Goal: Browse casually

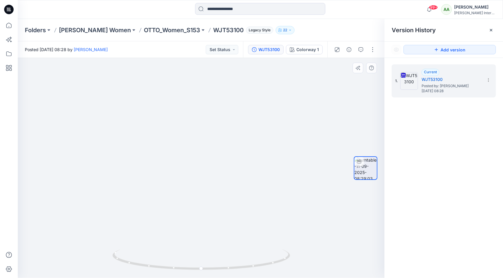
drag, startPoint x: 349, startPoint y: 91, endPoint x: 304, endPoint y: 100, distance: 45.5
click at [304, 96] on img at bounding box center [201, 148] width 314 height 262
click at [286, 180] on img at bounding box center [201, 148] width 314 height 262
drag, startPoint x: 297, startPoint y: 176, endPoint x: 327, endPoint y: 168, distance: 31.5
click at [297, 176] on img at bounding box center [201, 148] width 314 height 262
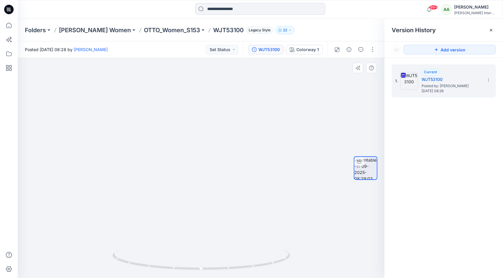
drag, startPoint x: 327, startPoint y: 168, endPoint x: 203, endPoint y: 170, distance: 124.6
click at [202, 170] on img at bounding box center [201, 149] width 314 height 258
drag, startPoint x: 237, startPoint y: 181, endPoint x: 306, endPoint y: 184, distance: 69.3
click at [306, 184] on img at bounding box center [201, 150] width 314 height 257
drag, startPoint x: 200, startPoint y: 269, endPoint x: 223, endPoint y: 266, distance: 23.0
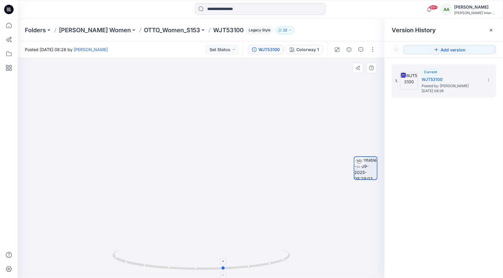
click at [223, 266] on icon at bounding box center [201, 261] width 179 height 22
drag, startPoint x: 225, startPoint y: 267, endPoint x: 244, endPoint y: 267, distance: 19.2
click at [244, 267] on icon at bounding box center [201, 261] width 179 height 22
drag, startPoint x: 244, startPoint y: 267, endPoint x: 272, endPoint y: 264, distance: 28.6
click at [272, 264] on icon at bounding box center [201, 261] width 179 height 22
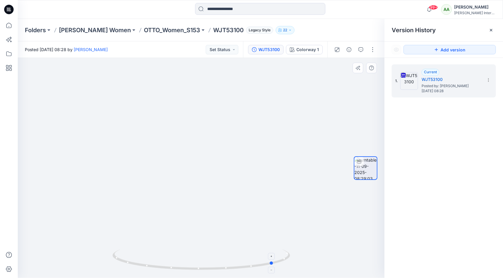
click at [275, 263] on icon at bounding box center [201, 261] width 179 height 22
drag, startPoint x: 275, startPoint y: 263, endPoint x: 287, endPoint y: 260, distance: 12.6
click at [287, 260] on icon at bounding box center [201, 261] width 179 height 22
drag, startPoint x: 283, startPoint y: 262, endPoint x: 294, endPoint y: 253, distance: 14.7
click at [294, 253] on div at bounding box center [201, 168] width 367 height 220
